Goal: Information Seeking & Learning: Learn about a topic

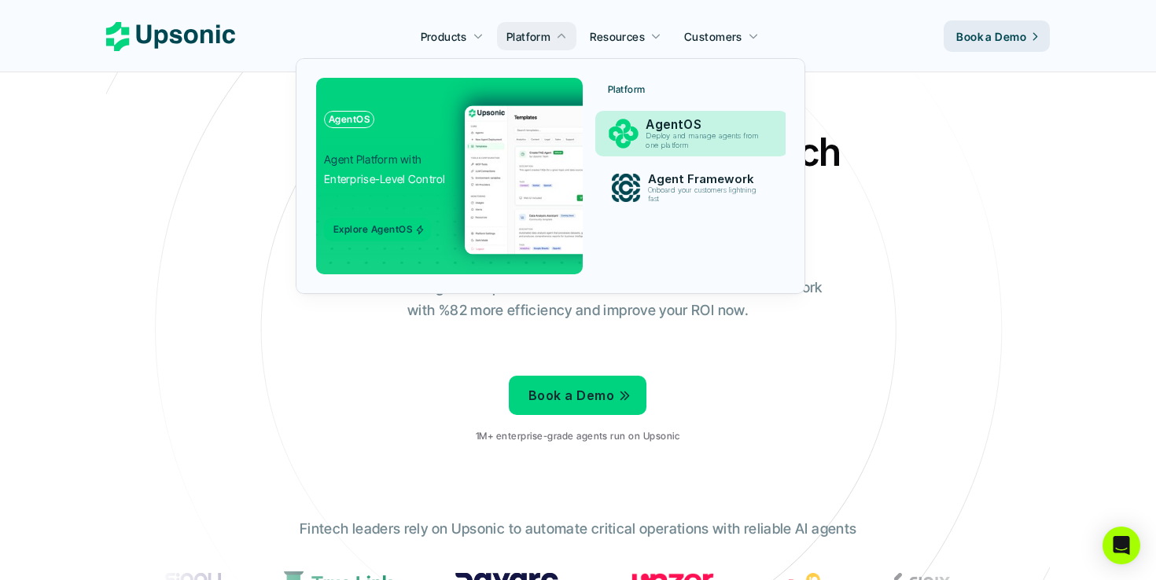
click at [652, 130] on p "AgentOS" at bounding box center [707, 125] width 120 height 15
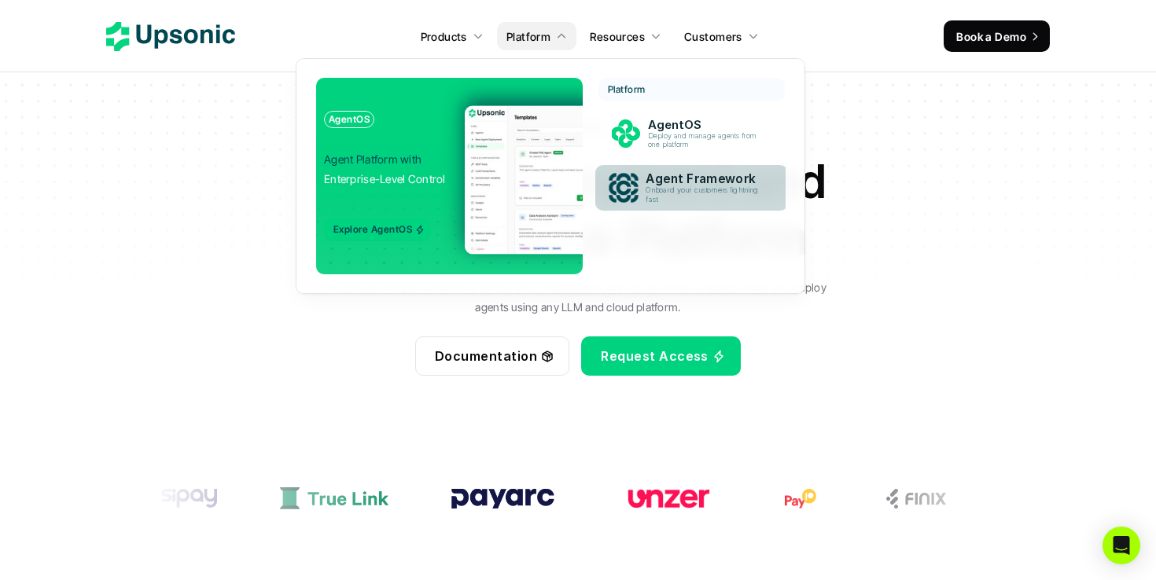
click at [722, 202] on p "Onboard your customers lightning fast" at bounding box center [706, 194] width 119 height 17
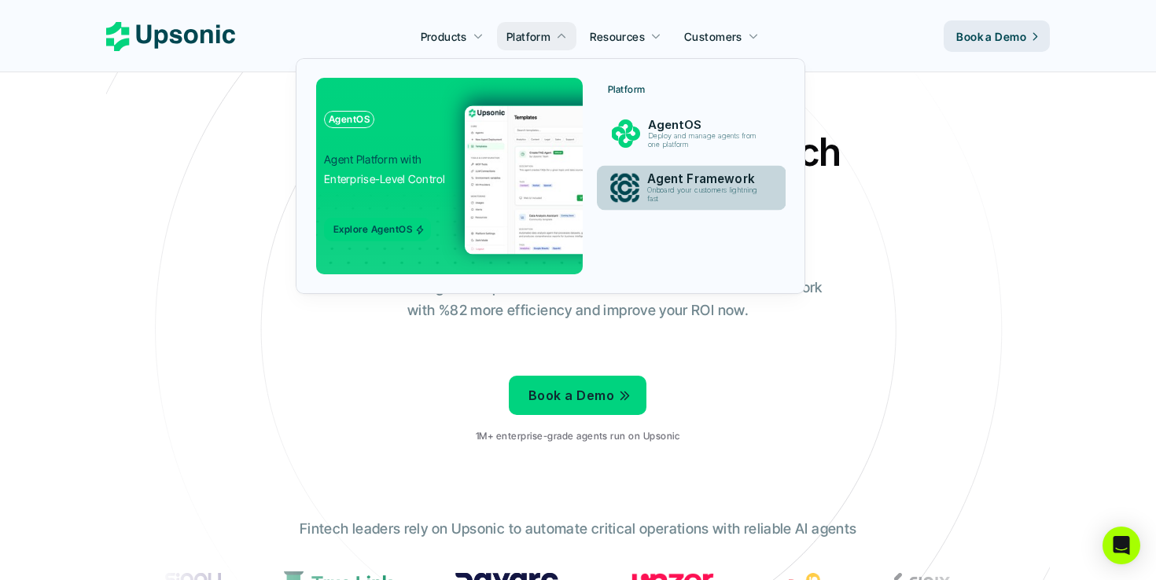
click at [679, 194] on p "Onboard your customers lightning fast" at bounding box center [705, 194] width 116 height 17
